Goal: Task Accomplishment & Management: Manage account settings

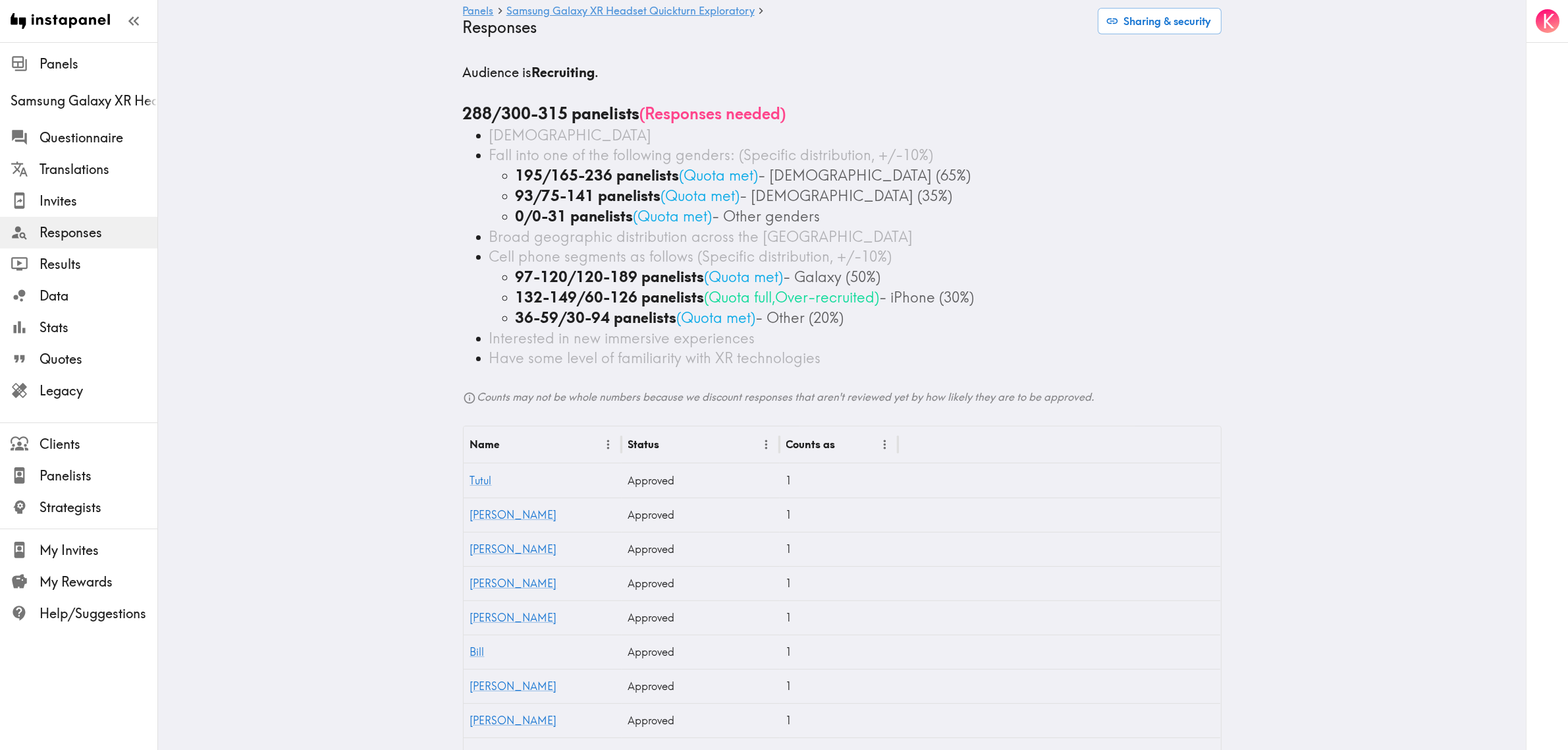
click at [56, 208] on span "Invites" at bounding box center [99, 201] width 118 height 19
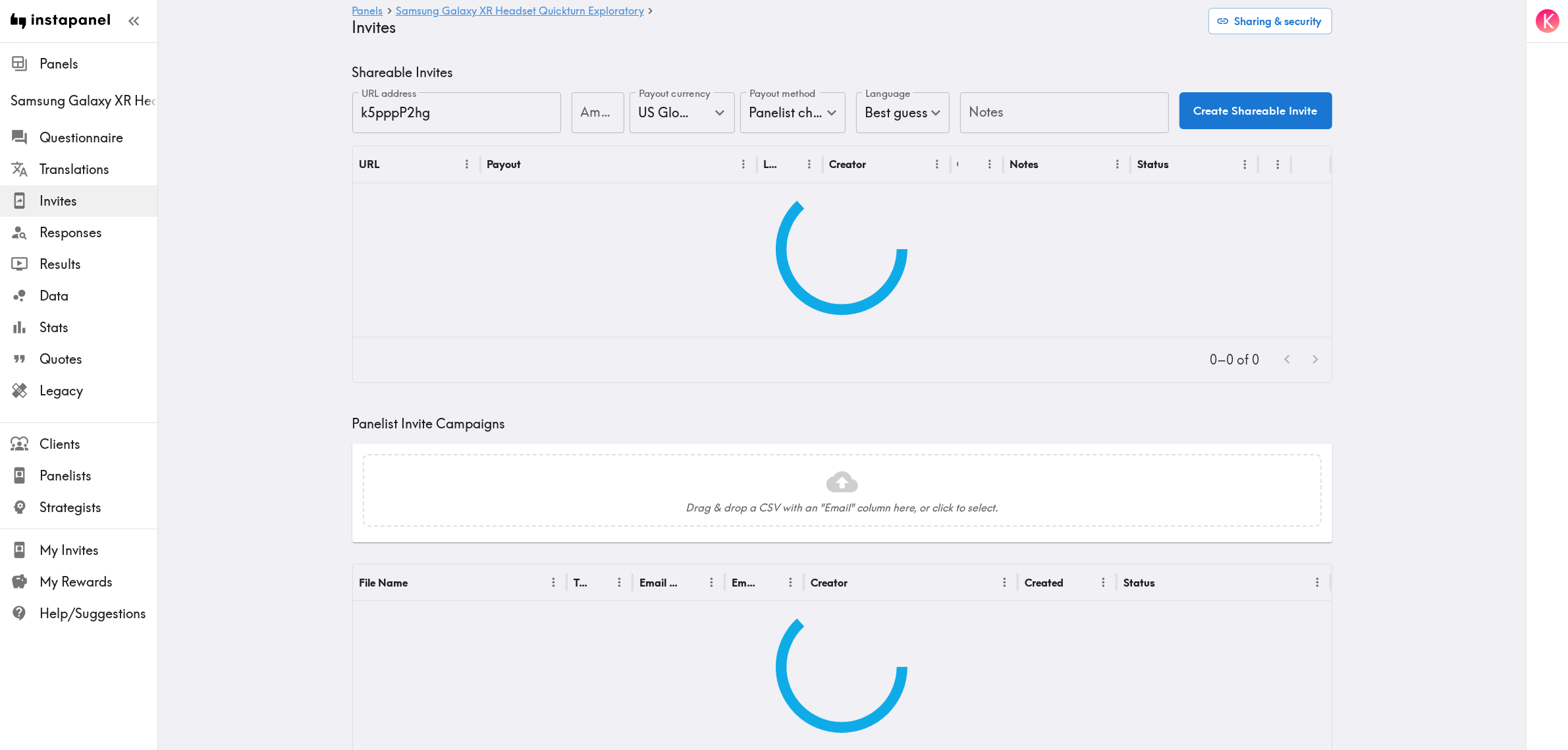
click at [312, 234] on main "Panels Samsung Galaxy XR Headset Quickturn Exploratory Invites Sharing & securi…" at bounding box center [842, 607] width 1368 height 1130
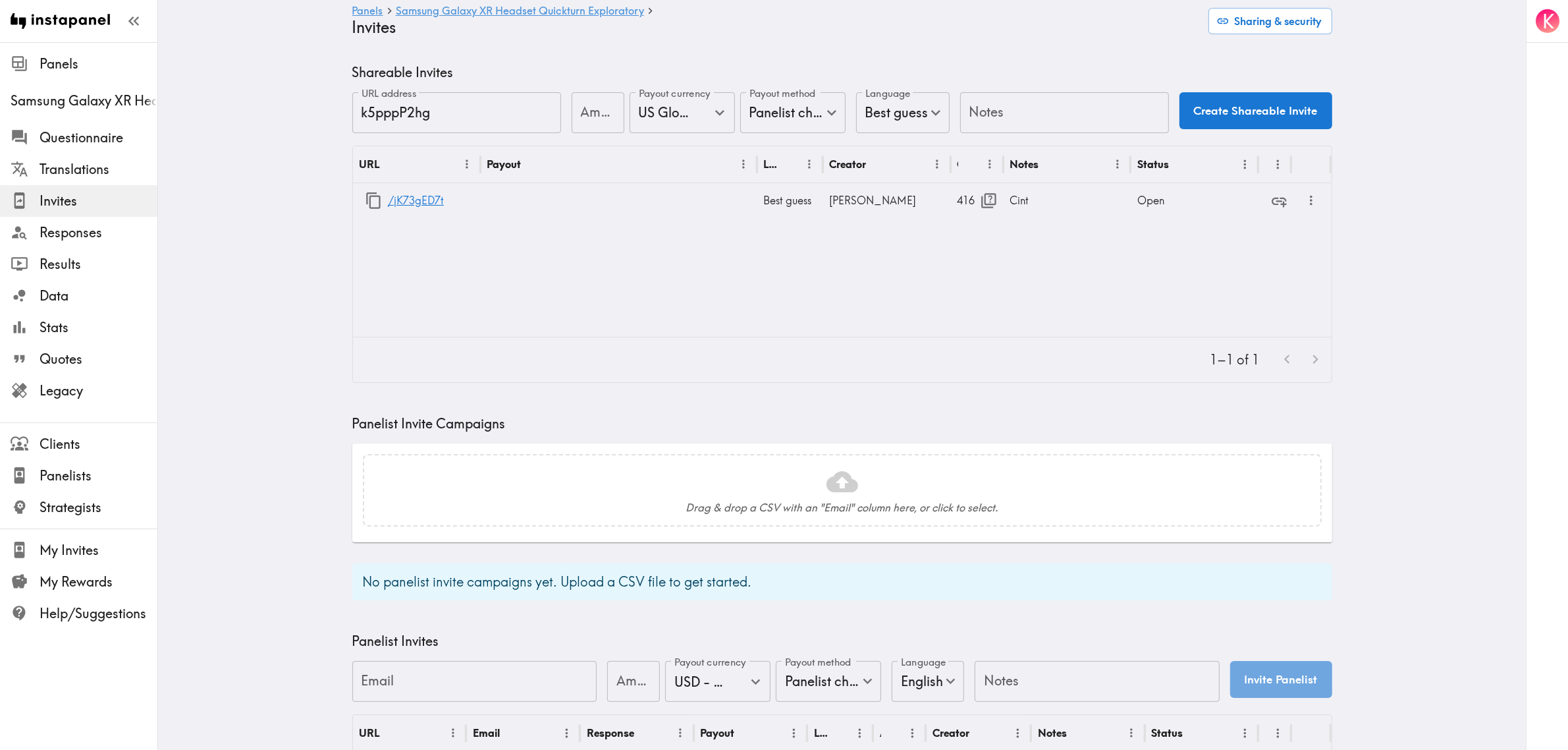
click at [366, 204] on icon "button" at bounding box center [373, 200] width 18 height 18
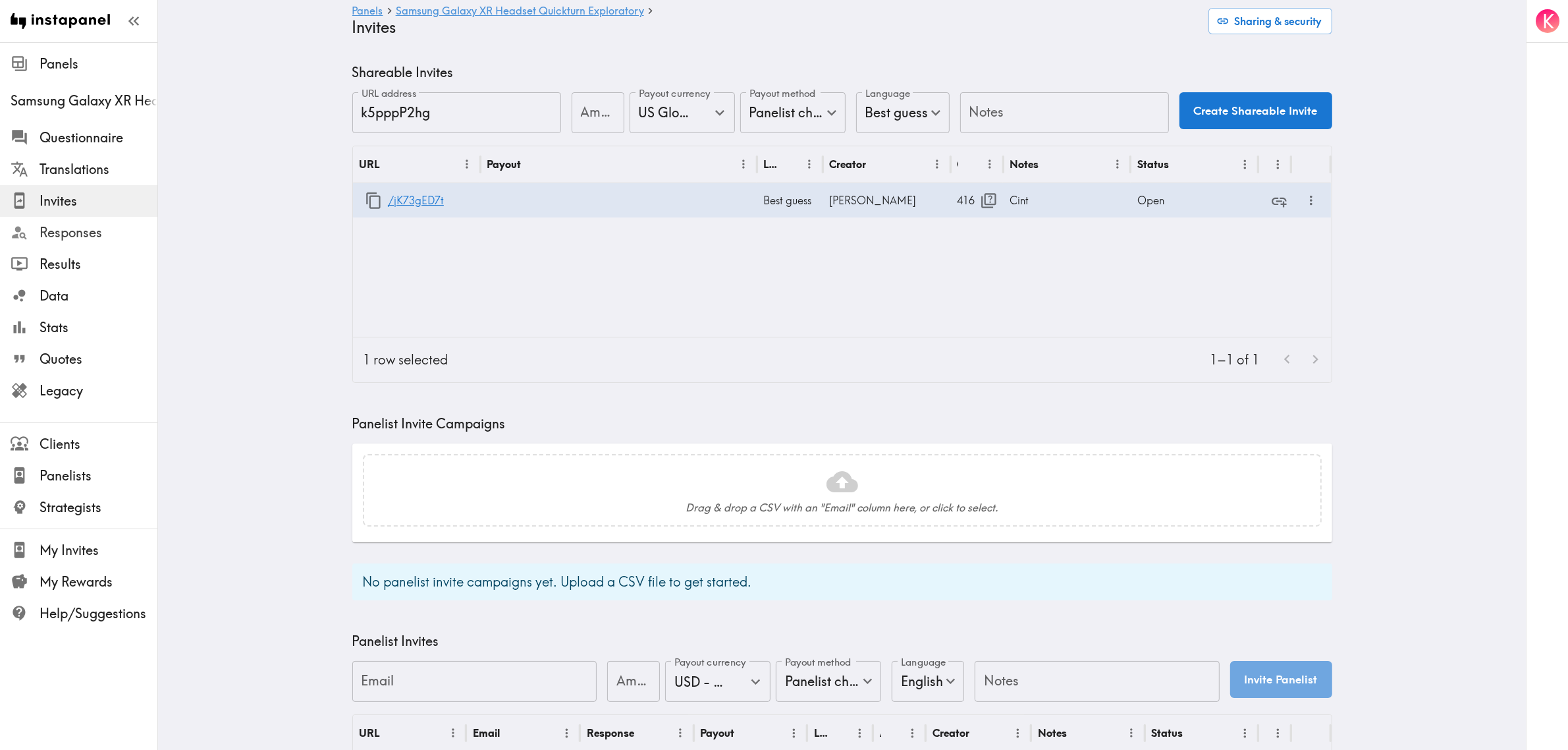
click at [111, 237] on span "Responses" at bounding box center [99, 232] width 118 height 19
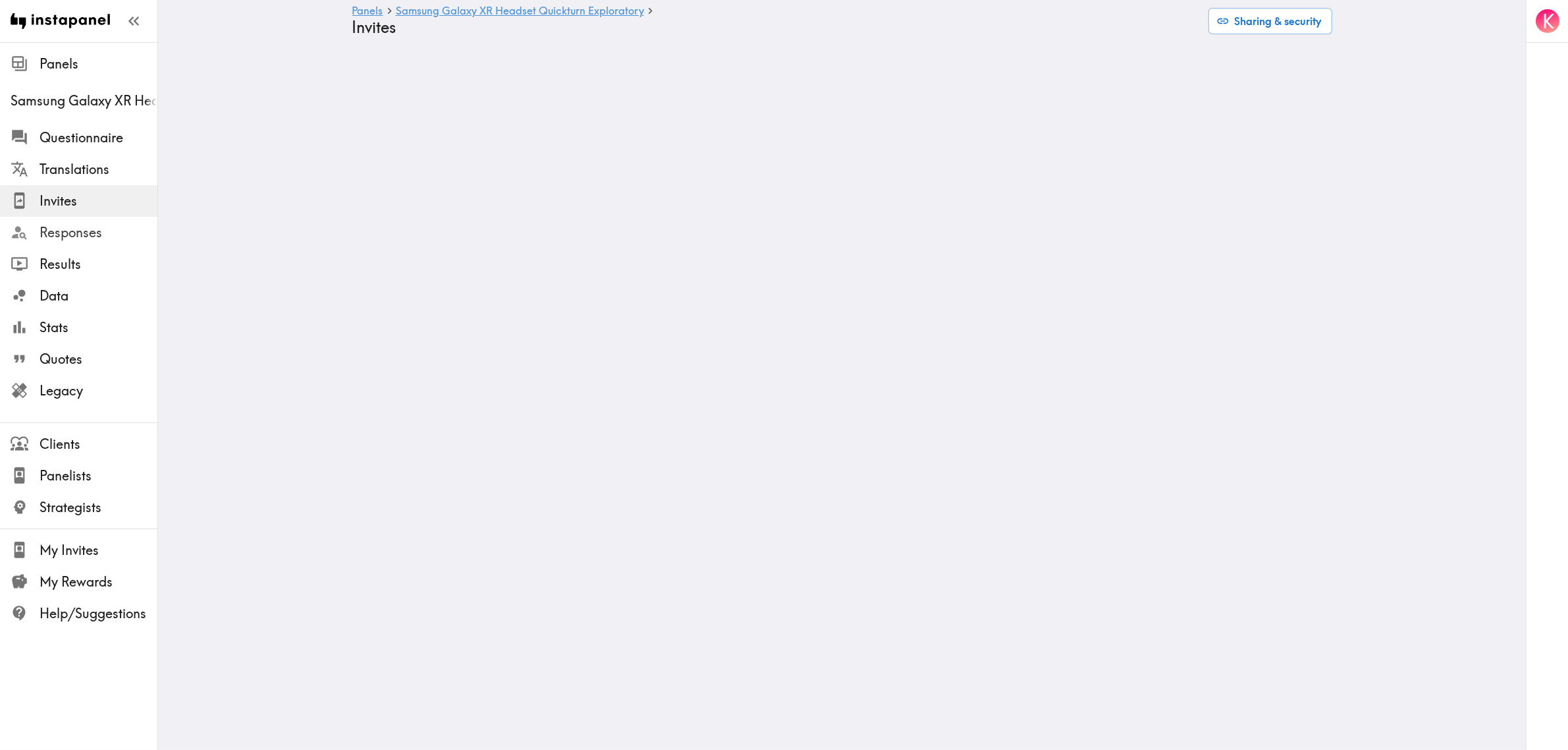
drag, startPoint x: 86, startPoint y: 236, endPoint x: 147, endPoint y: 192, distance: 75.2
click at [86, 236] on span "Responses" at bounding box center [99, 232] width 118 height 19
